Goal: Find specific page/section: Find specific page/section

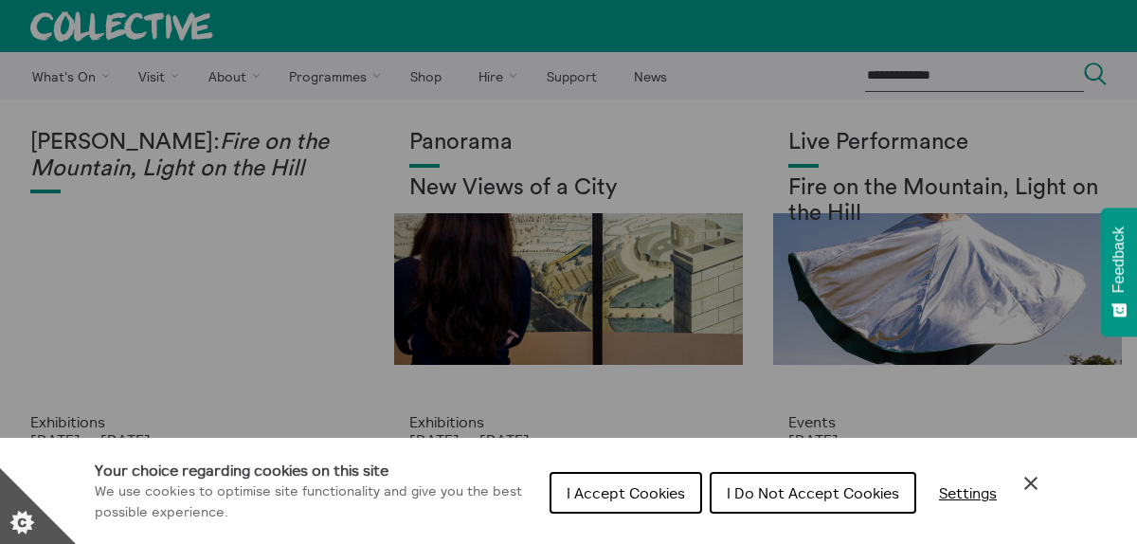
click at [1028, 483] on icon "Close Cookie Control" at bounding box center [1030, 483] width 13 height 13
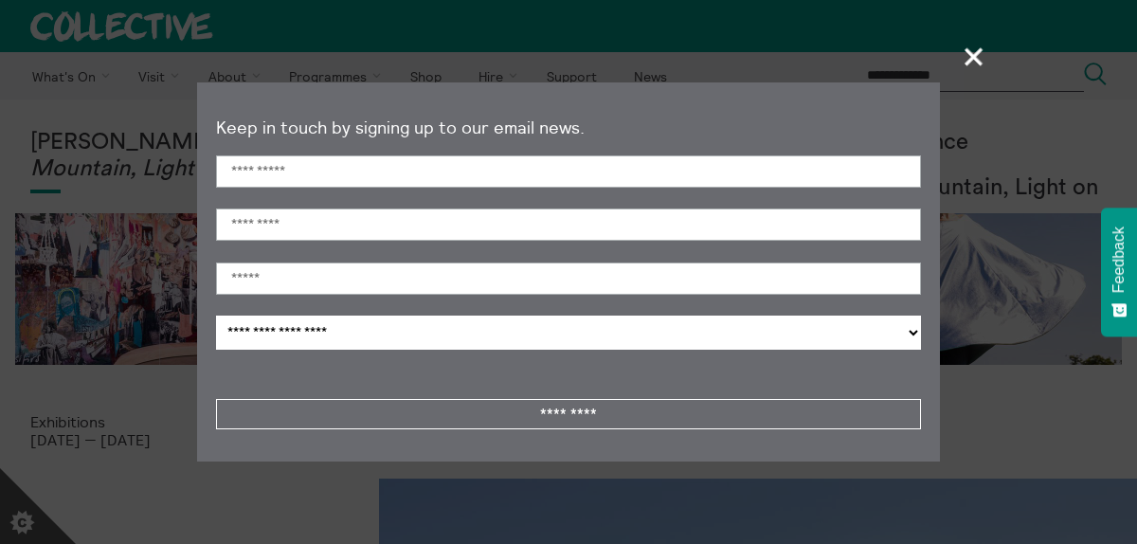
click at [971, 62] on span "+" at bounding box center [974, 56] width 56 height 56
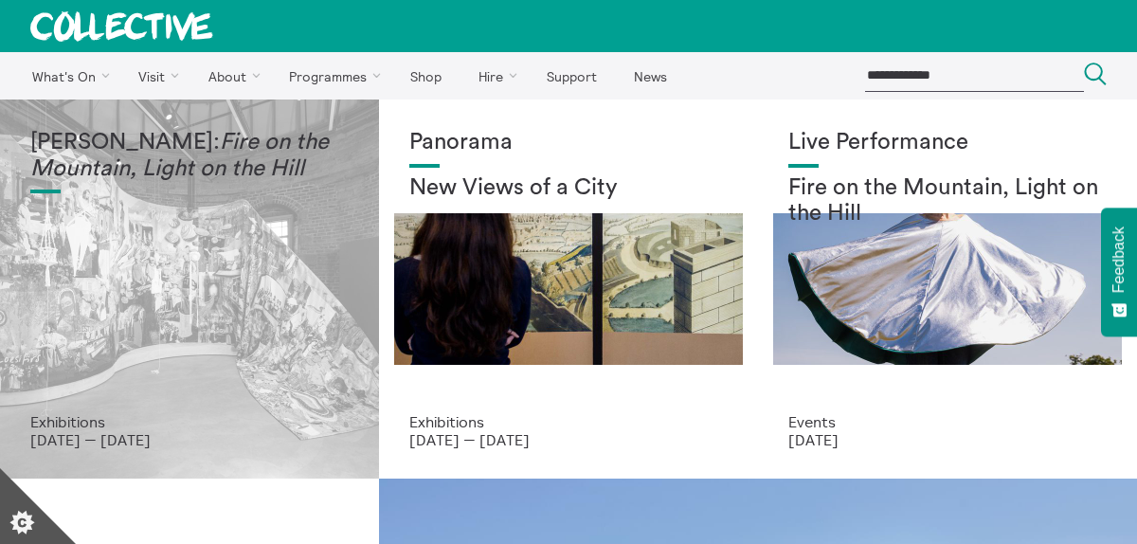
click at [195, 172] on em "Fire on the Mountain, Light on the Hill" at bounding box center [179, 155] width 298 height 49
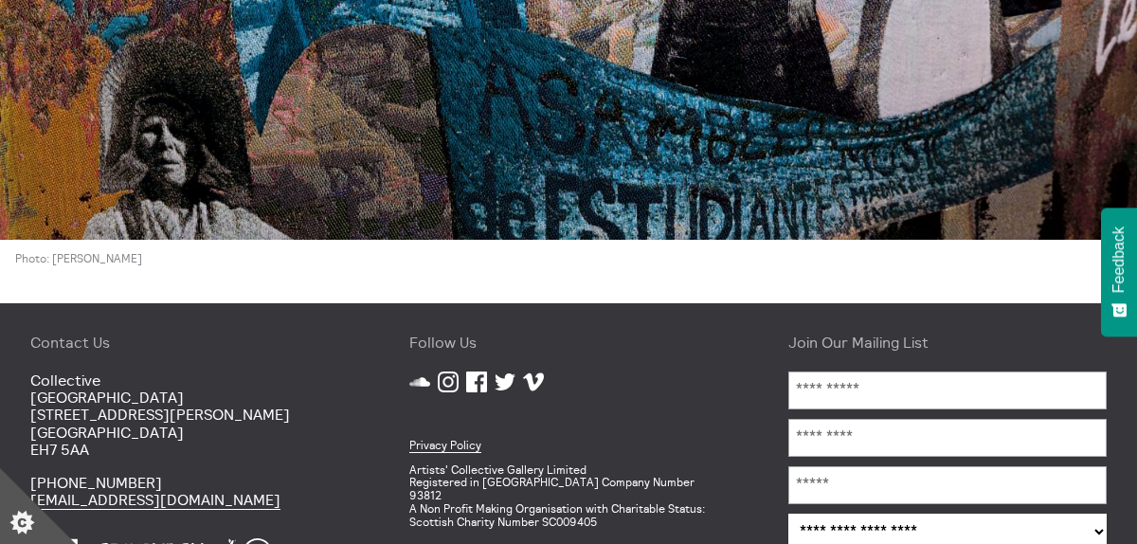
scroll to position [5480, 0]
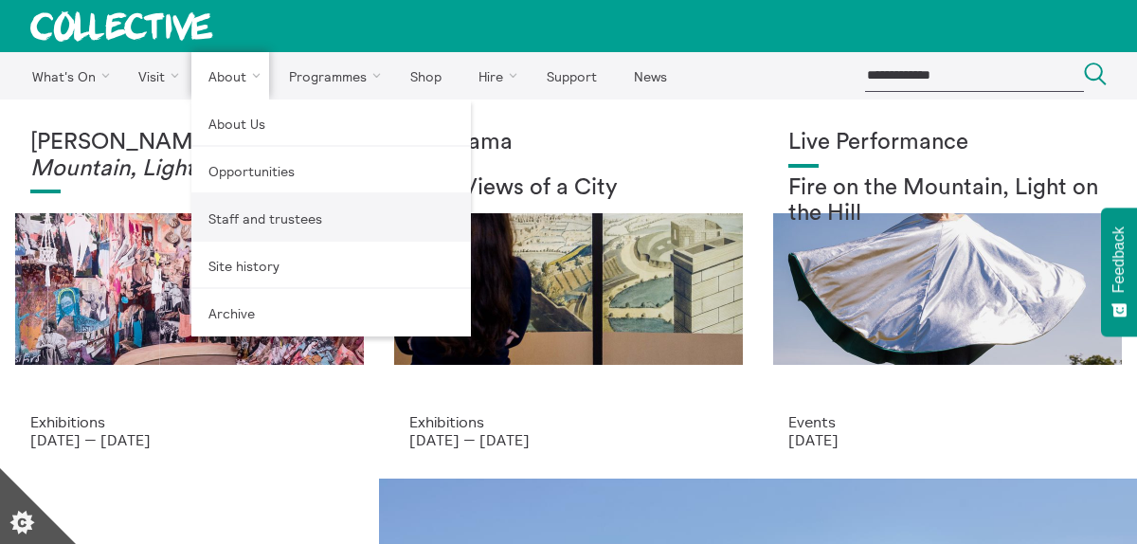
click at [241, 223] on link "Staff and trustees" at bounding box center [330, 217] width 279 height 47
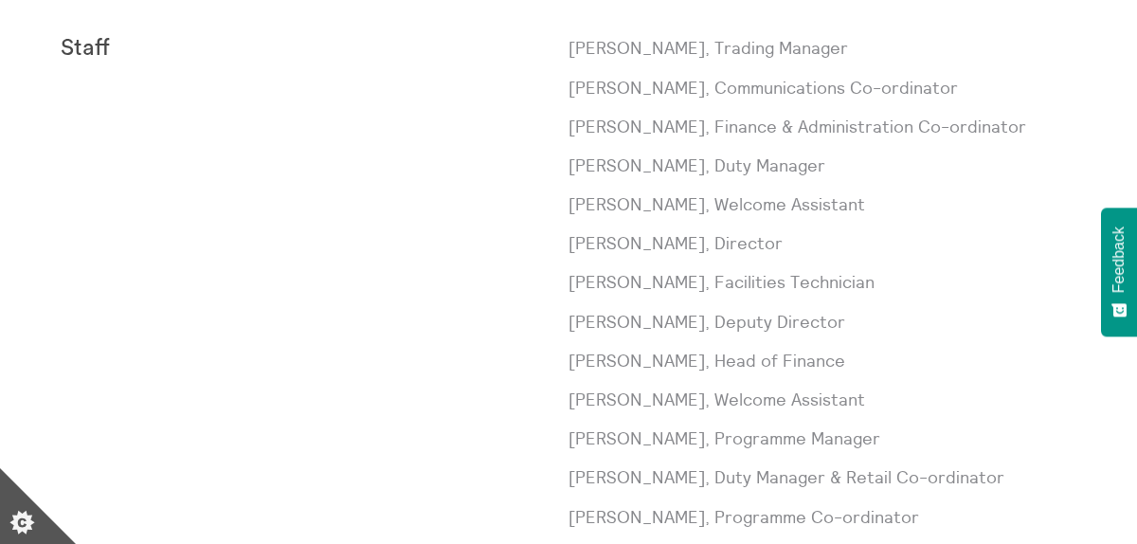
scroll to position [615, 0]
